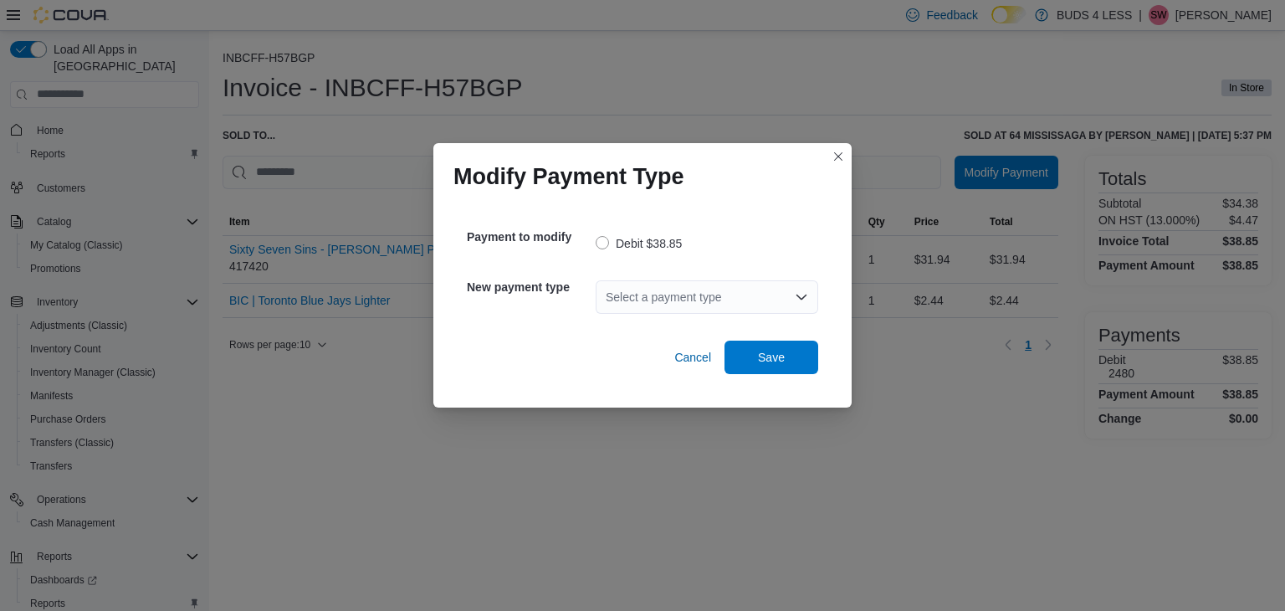
click at [797, 295] on icon "Open list of options" at bounding box center [801, 296] width 10 height 5
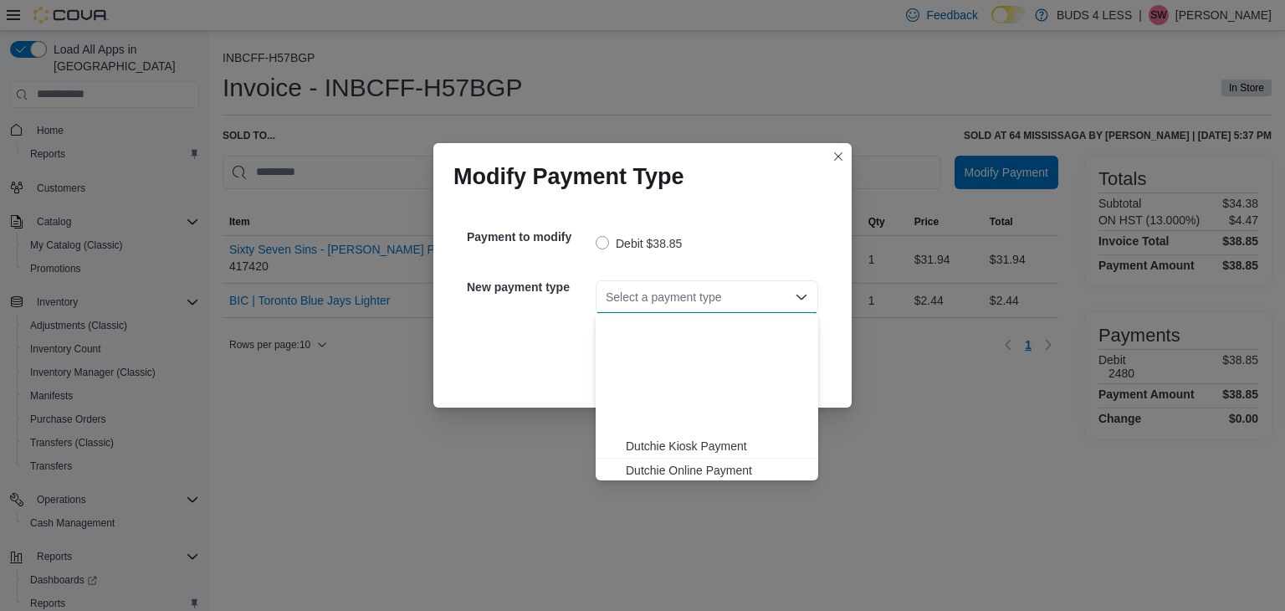
scroll to position [197, 0]
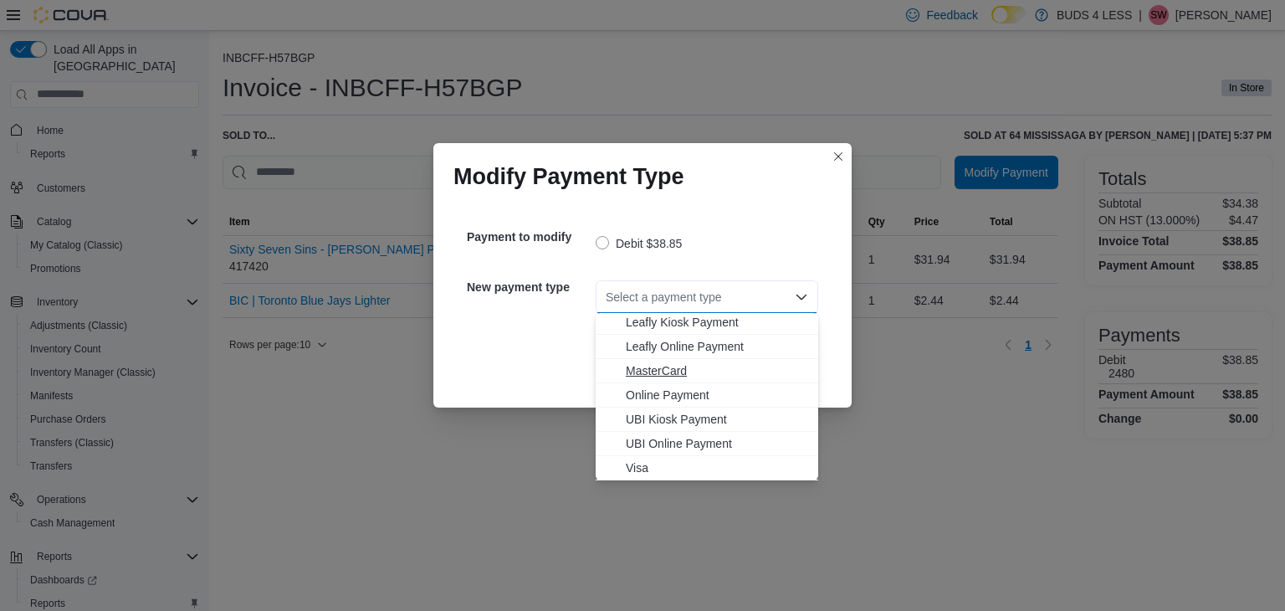
click at [684, 366] on span "MasterCard" at bounding box center [717, 370] width 182 height 17
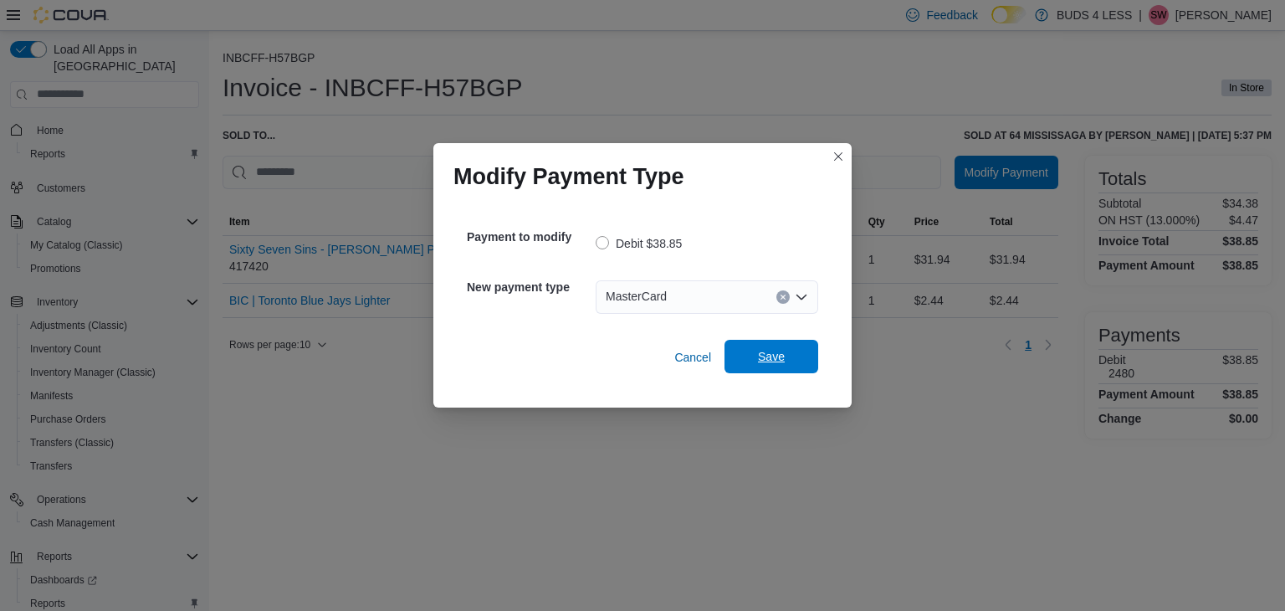
click at [755, 346] on span "Save" at bounding box center [772, 356] width 74 height 33
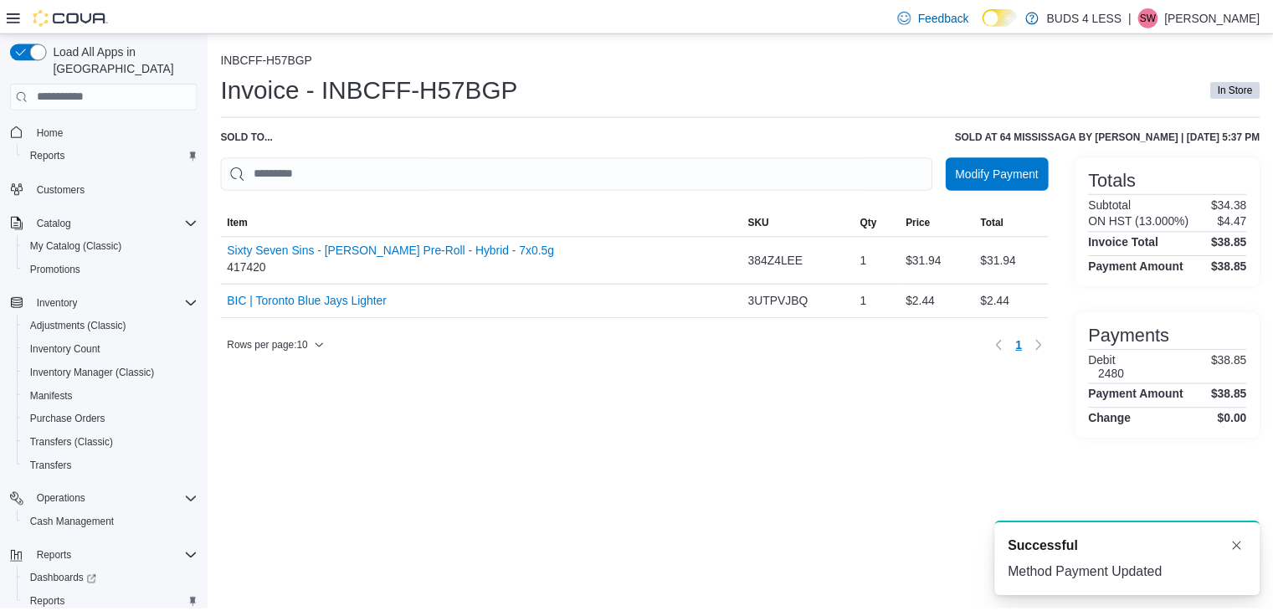
scroll to position [0, 0]
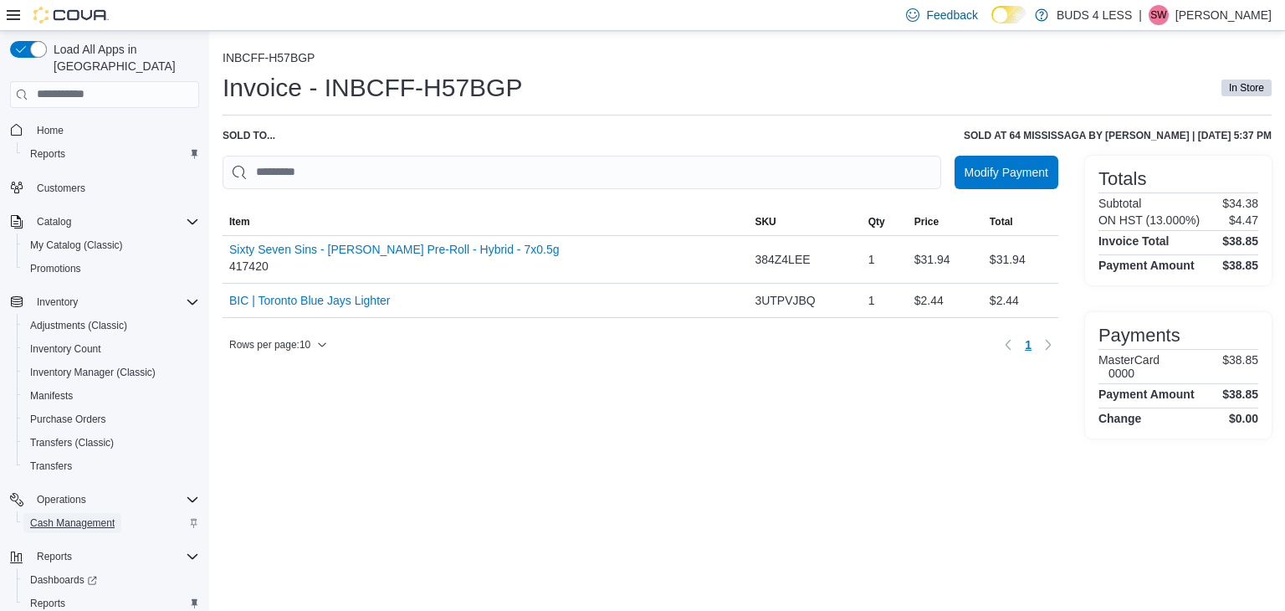
click at [100, 516] on span "Cash Management" at bounding box center [72, 522] width 85 height 13
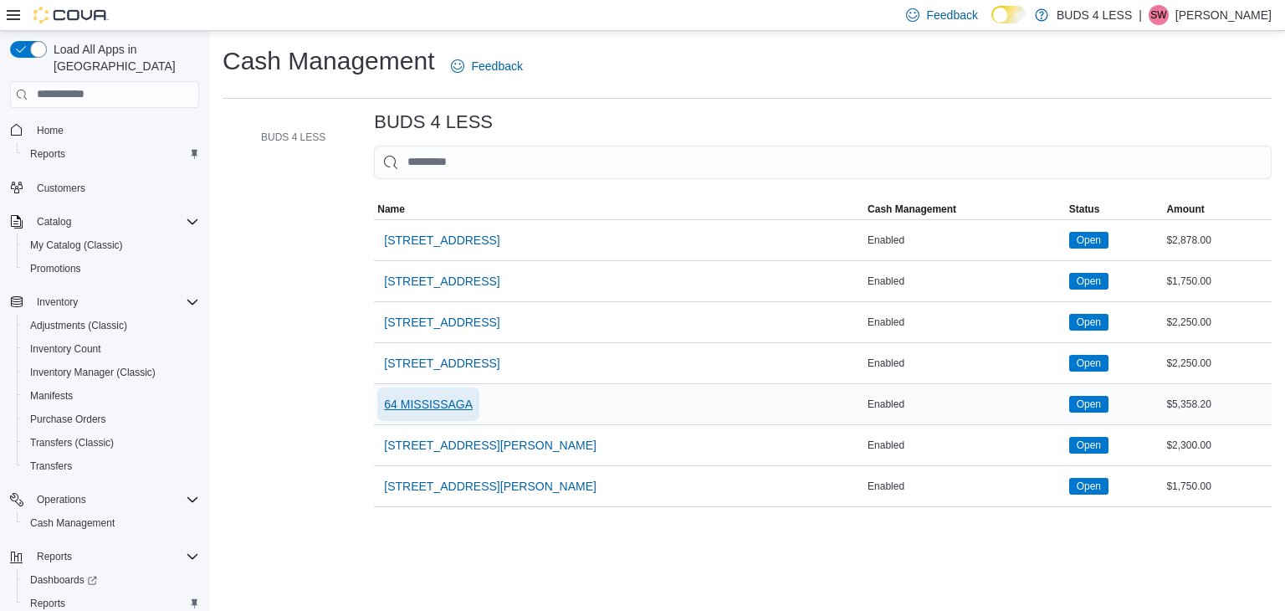
click at [433, 392] on span "64 MISSISSAGA" at bounding box center [428, 403] width 89 height 33
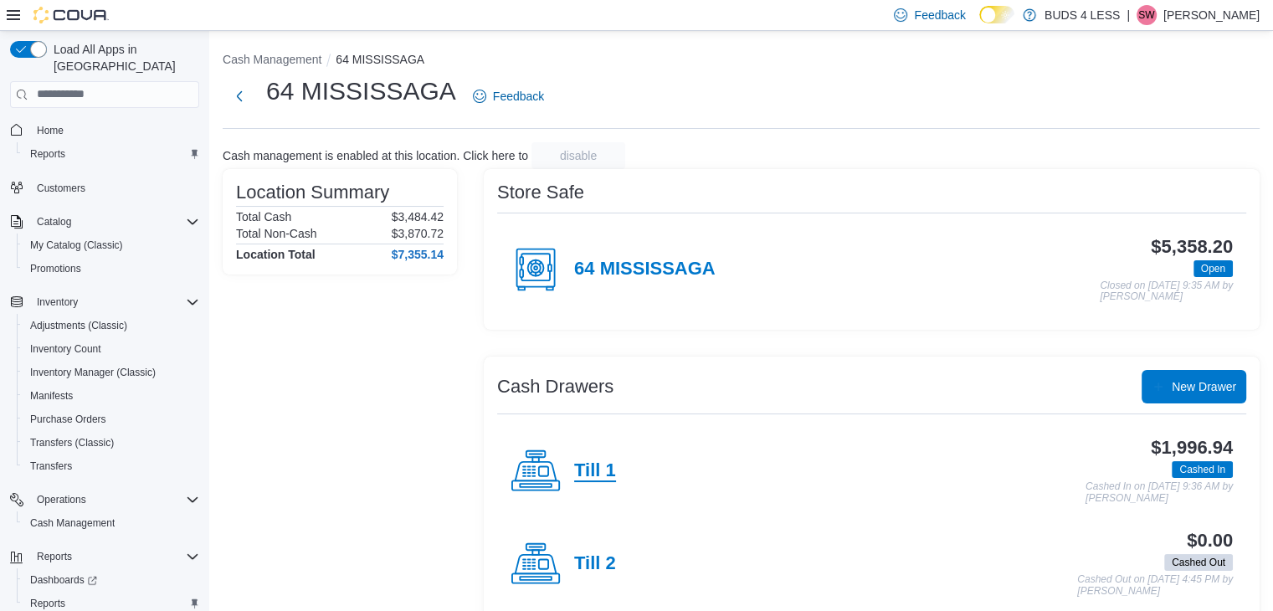
click at [597, 470] on h4 "Till 1" at bounding box center [595, 471] width 42 height 22
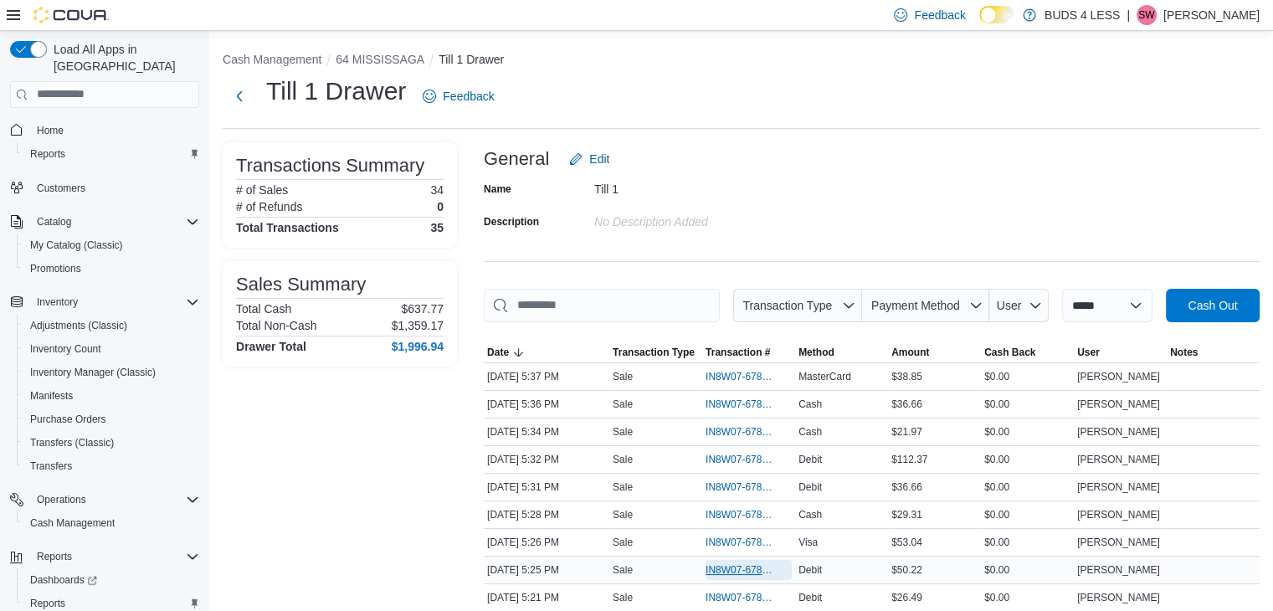
click at [750, 563] on span "IN8W07-678099" at bounding box center [739, 569] width 69 height 13
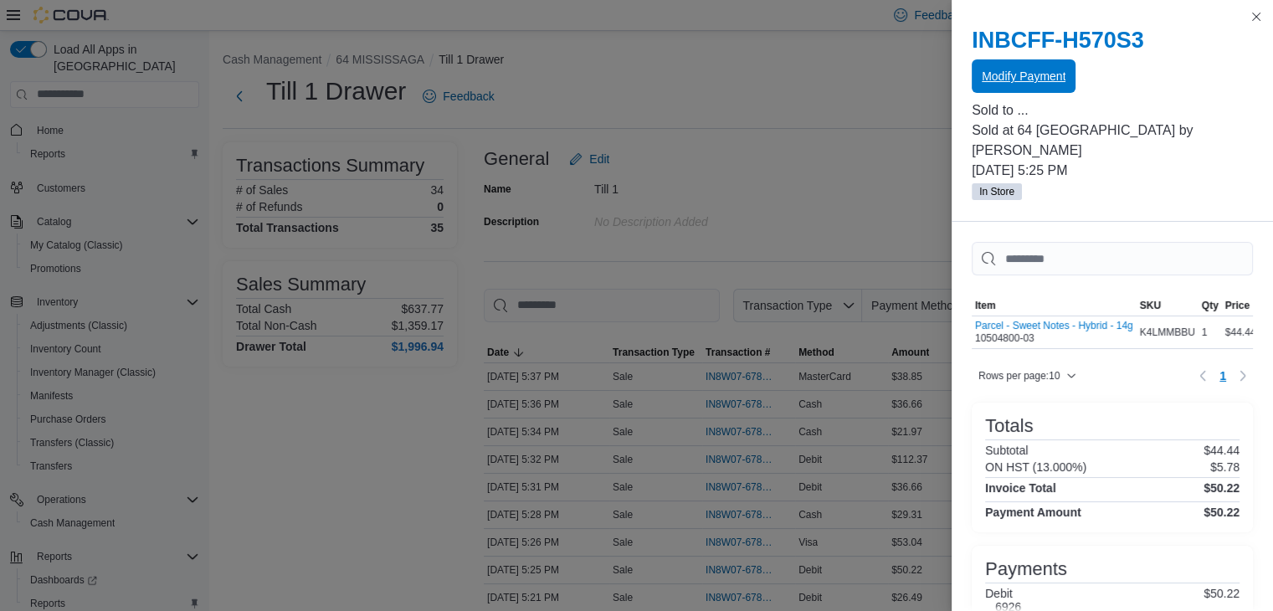
click at [1041, 85] on span "Modify Payment" at bounding box center [1023, 76] width 84 height 17
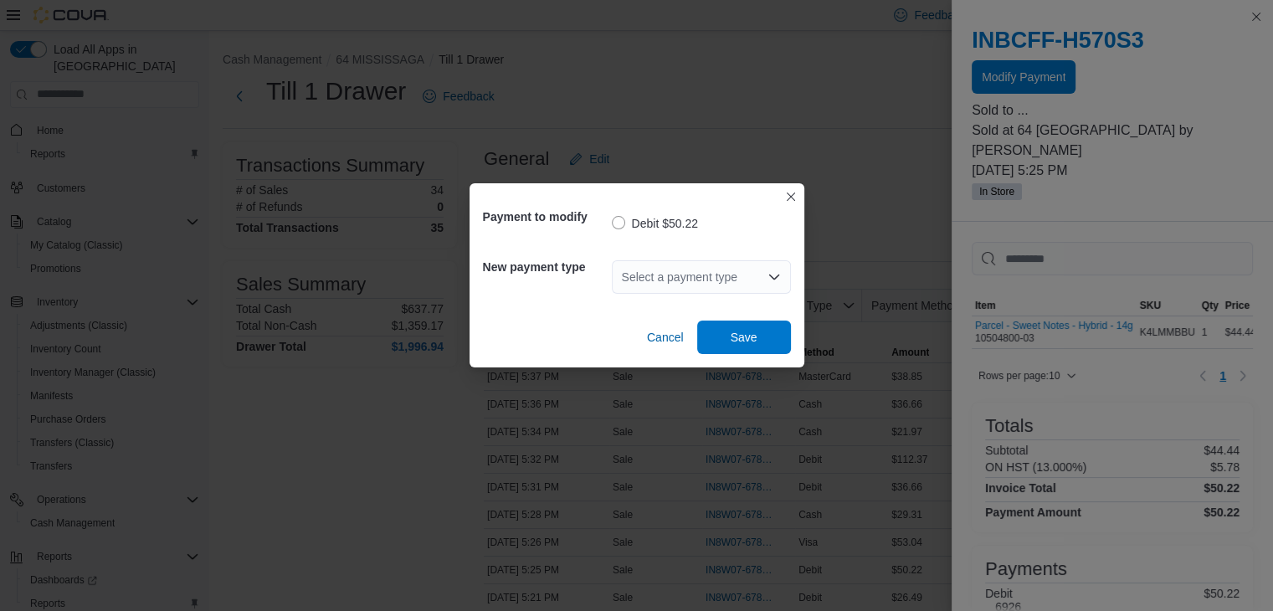
click at [770, 272] on icon "Open list of options" at bounding box center [773, 276] width 13 height 13
click at [779, 279] on icon "Open list of options" at bounding box center [773, 276] width 13 height 13
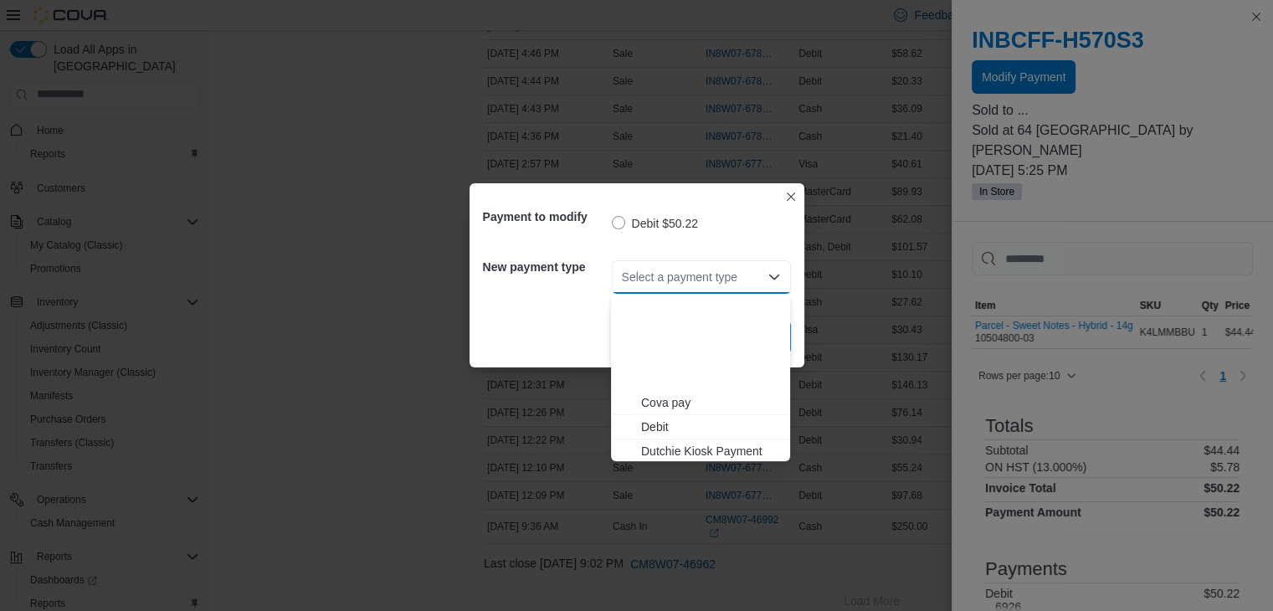
scroll to position [221, 0]
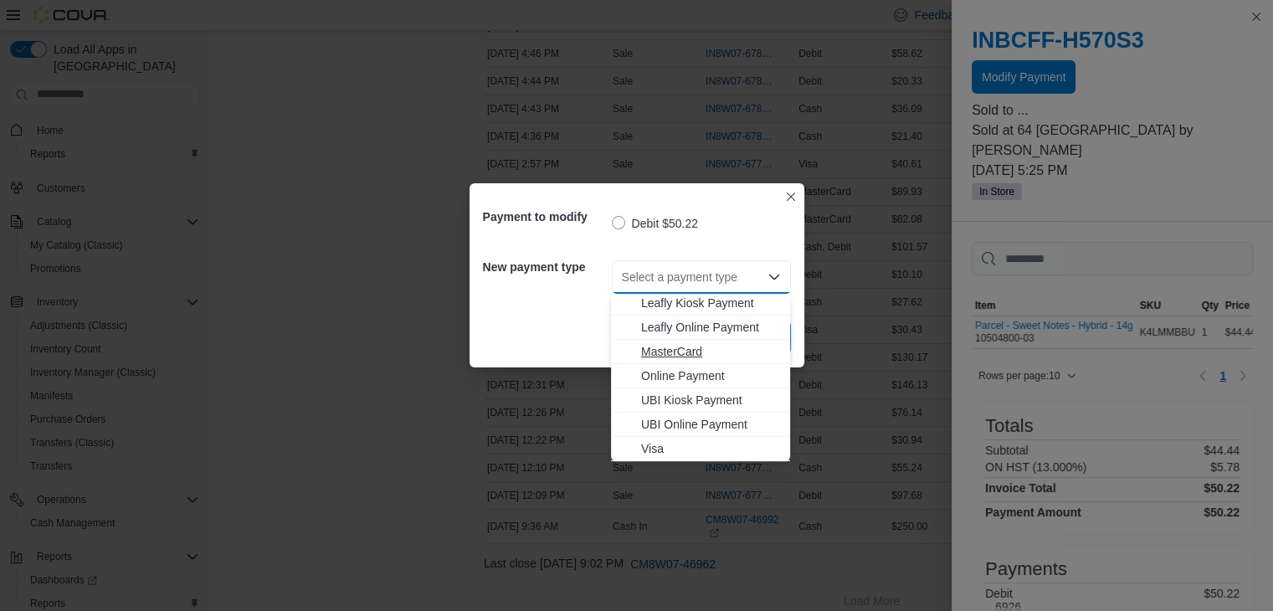
click at [689, 345] on span "MasterCard" at bounding box center [710, 351] width 139 height 17
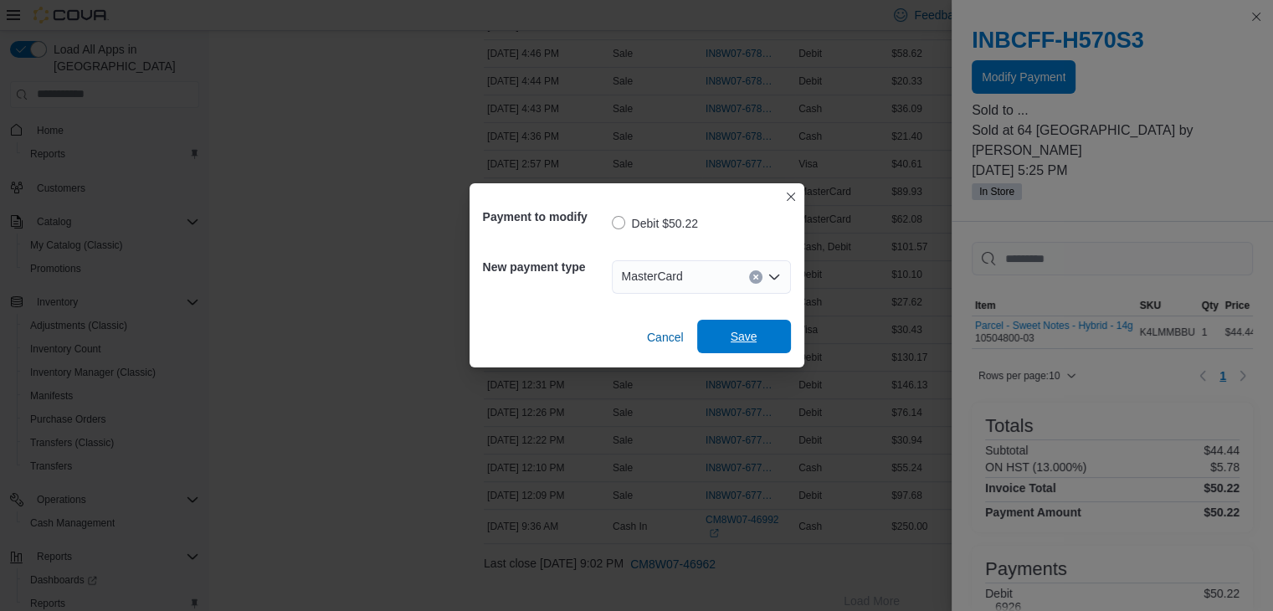
click at [720, 329] on span "Save" at bounding box center [744, 336] width 74 height 33
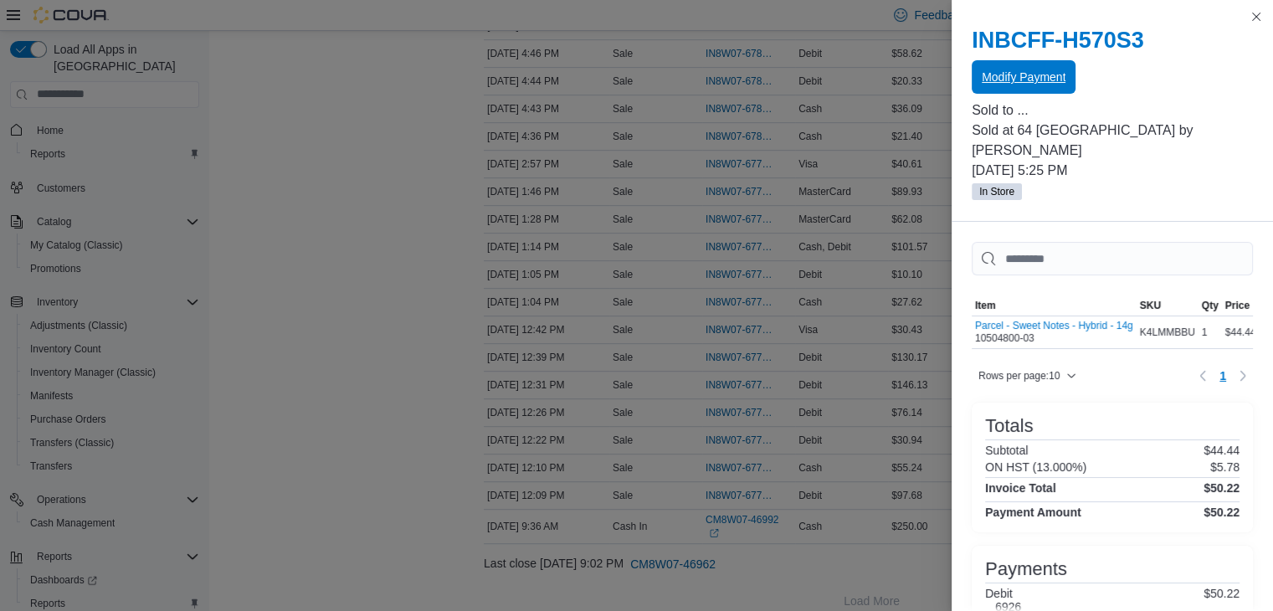
scroll to position [0, 0]
